Goal: Task Accomplishment & Management: Use online tool/utility

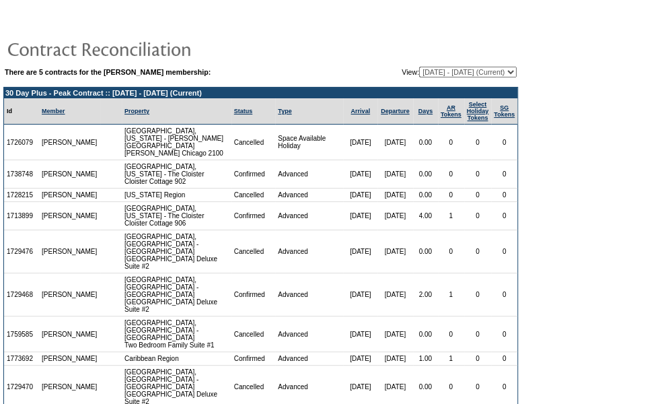
click at [488, 69] on select "[DATE] - [DATE] (Current) [DATE] - [DATE] [DATE] - [DATE] [DATE] - [DATE] [DATE…" at bounding box center [468, 72] width 98 height 11
select select "151858"
click at [419, 67] on select "[DATE] - [DATE] (Current) [DATE] - [DATE] [DATE] - [DATE] [DATE] - [DATE] [DATE…" at bounding box center [468, 72] width 98 height 11
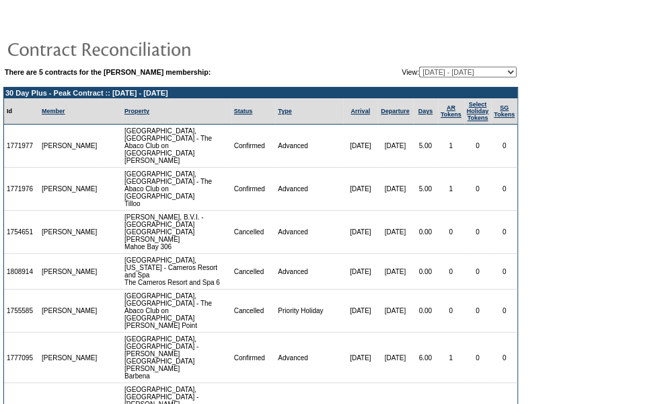
drag, startPoint x: 502, startPoint y: 77, endPoint x: 416, endPoint y: 330, distance: 267.0
click at [502, 77] on td "There are 5 contracts for the Gus Zepernick membership: View: 10/31/24 - 04/30/…" at bounding box center [260, 269] width 515 height 408
click at [454, 71] on select "[DATE] - [DATE] (Current) [DATE] - [DATE] [DATE] - [DATE] [DATE] - [DATE] [DATE…" at bounding box center [468, 72] width 98 height 11
select select "151857"
click at [419, 67] on select "[DATE] - [DATE] (Current) [DATE] - [DATE] [DATE] - [DATE] [DATE] - [DATE] [DATE…" at bounding box center [468, 72] width 98 height 11
